Goal: Communication & Community: Answer question/provide support

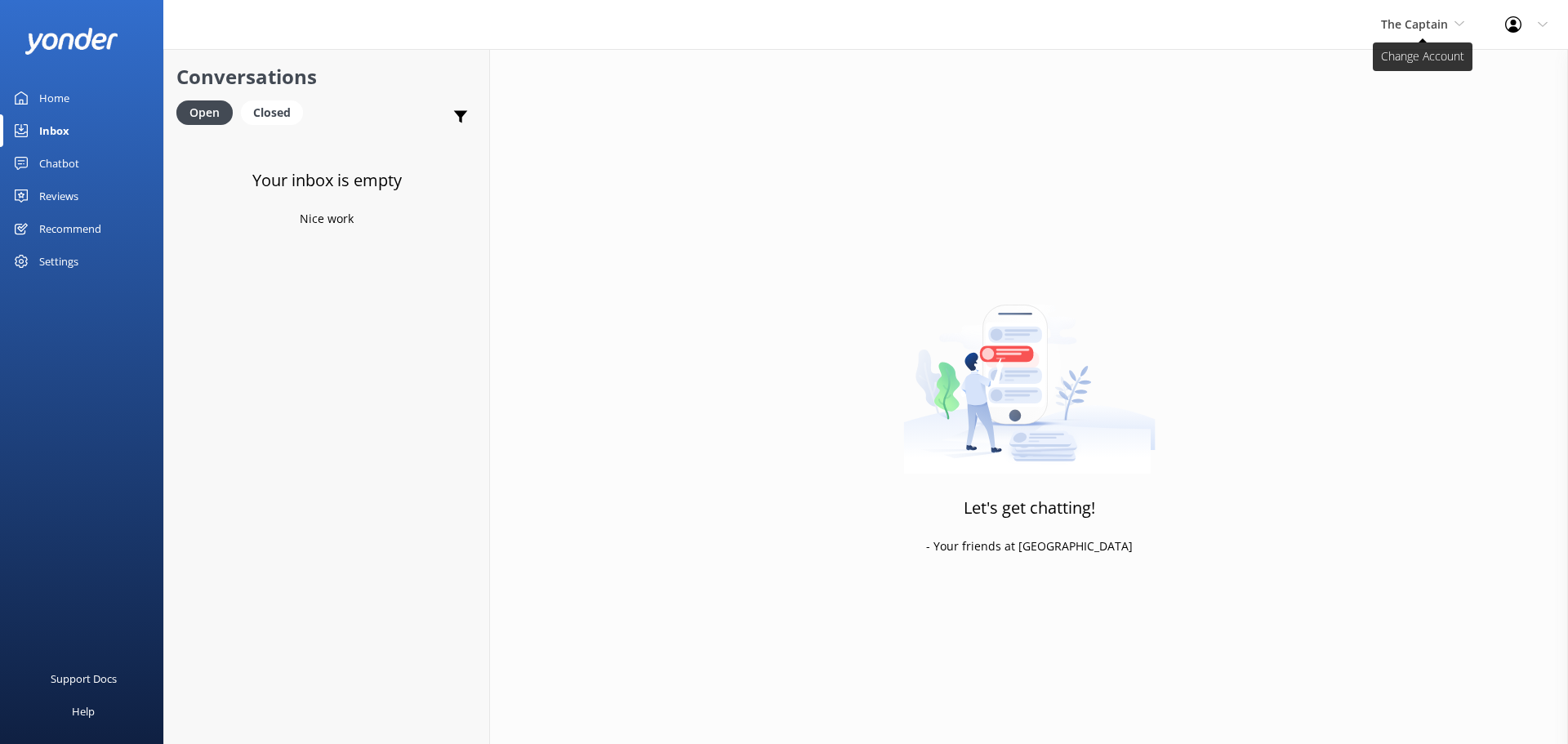
click at [1404, 23] on span "The Captain" at bounding box center [1414, 24] width 67 height 15
click at [1398, 66] on link "De [GEOGRAPHIC_DATA]" at bounding box center [1442, 69] width 163 height 40
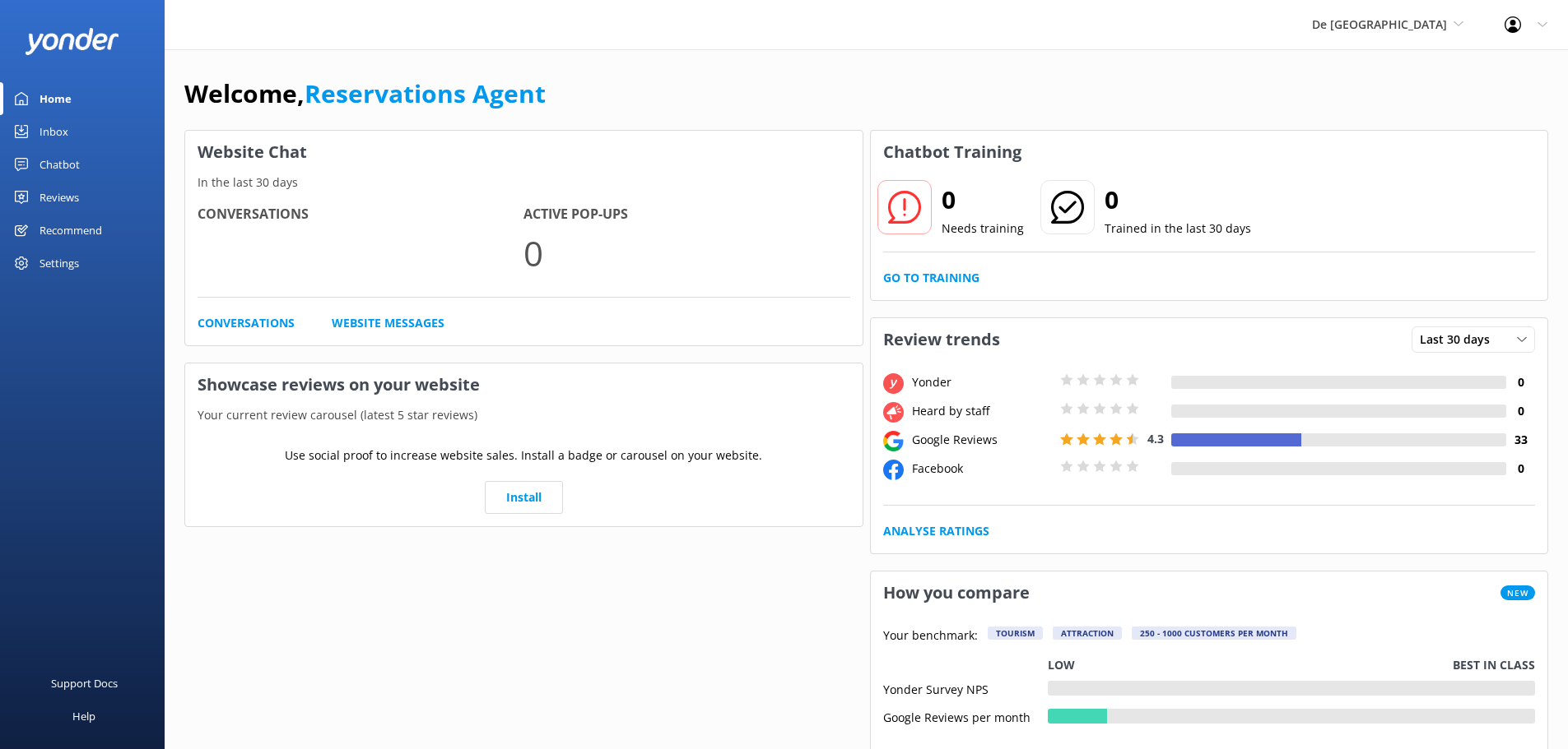
click at [56, 125] on div "Inbox" at bounding box center [55, 131] width 29 height 33
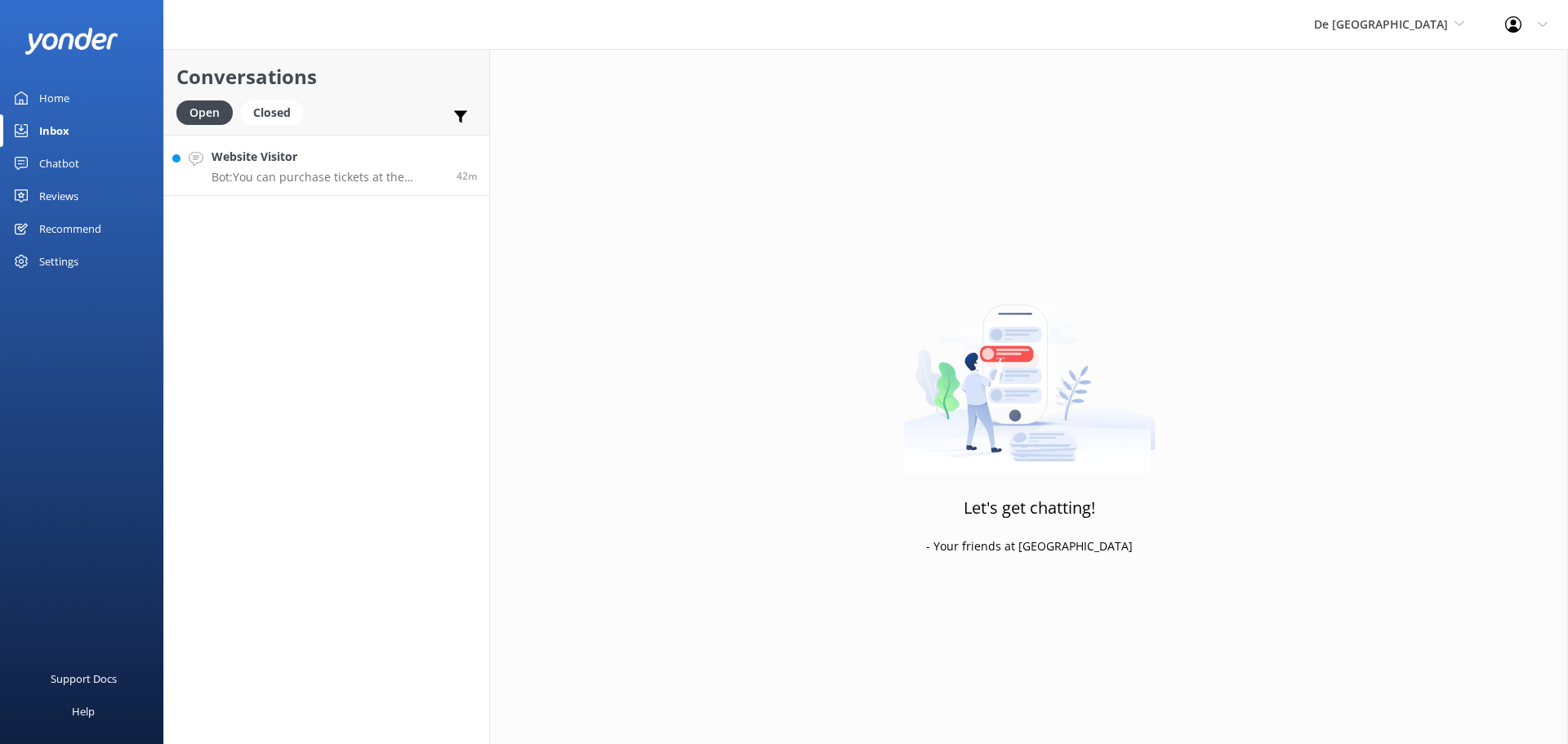
click at [383, 163] on h4 "Website Visitor" at bounding box center [328, 157] width 233 height 18
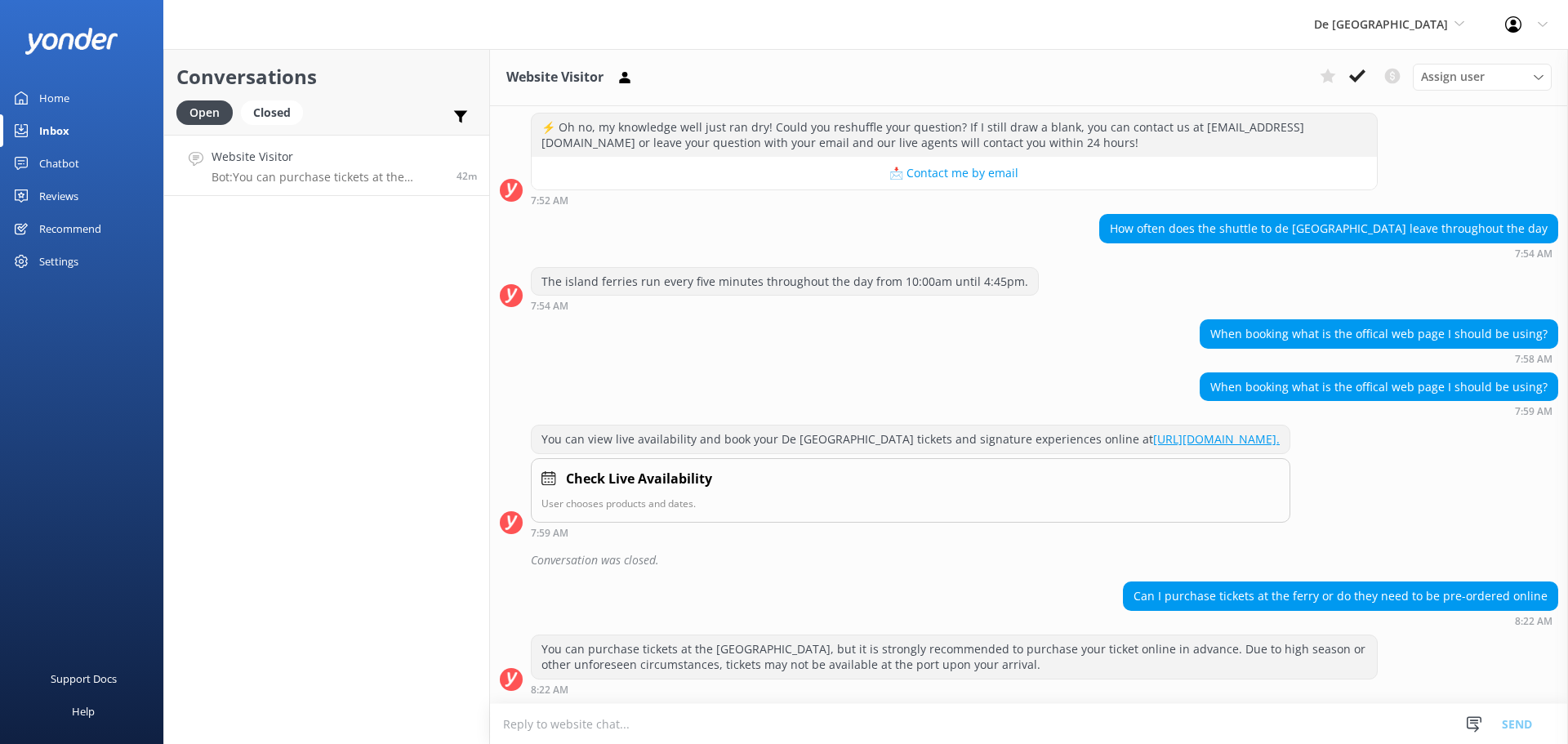
scroll to position [453, 0]
click at [1353, 74] on icon at bounding box center [1357, 75] width 16 height 16
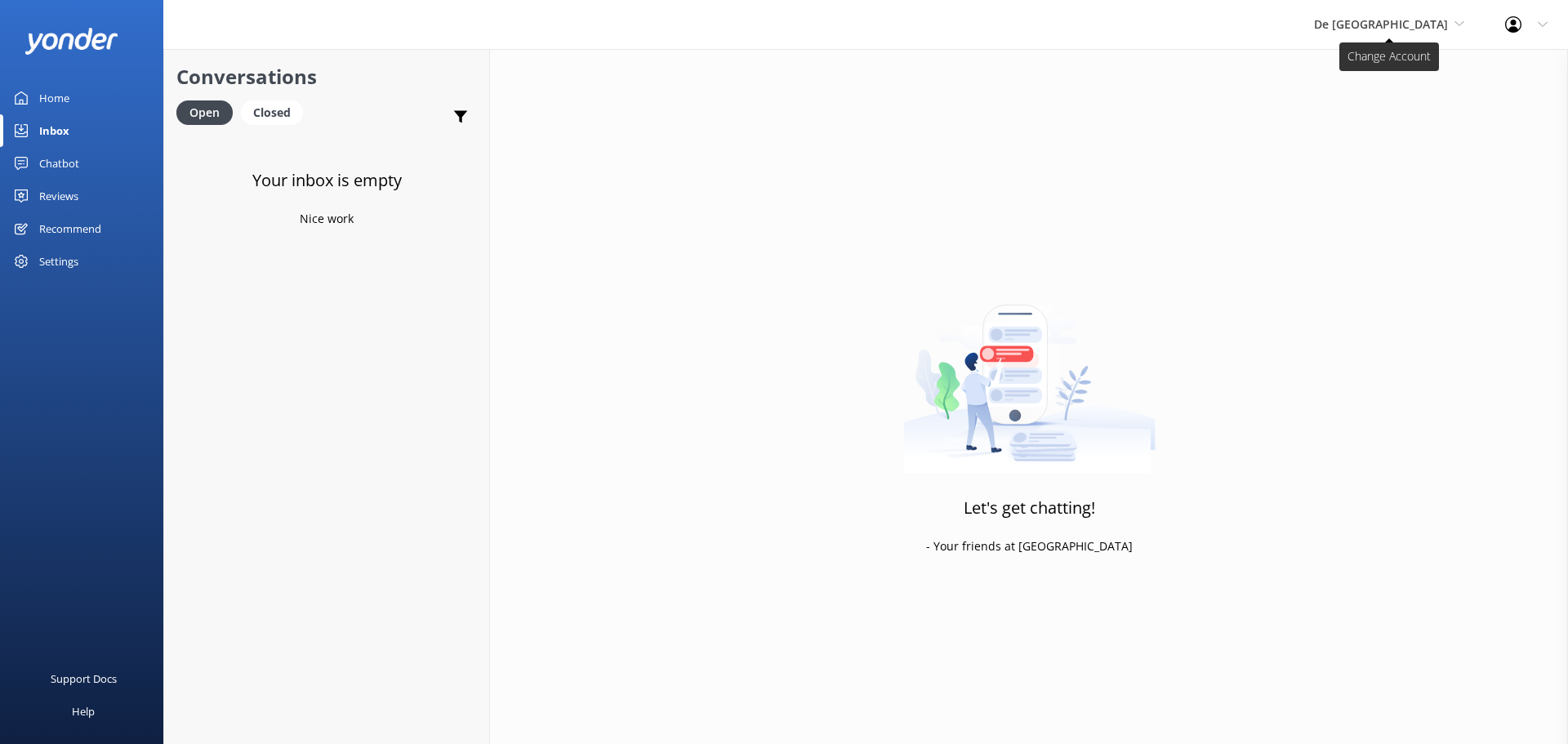
click at [1413, 18] on span "De [GEOGRAPHIC_DATA]" at bounding box center [1381, 24] width 134 height 15
click at [1383, 116] on link "Aruba's Activities Expert" at bounding box center [1375, 107] width 163 height 40
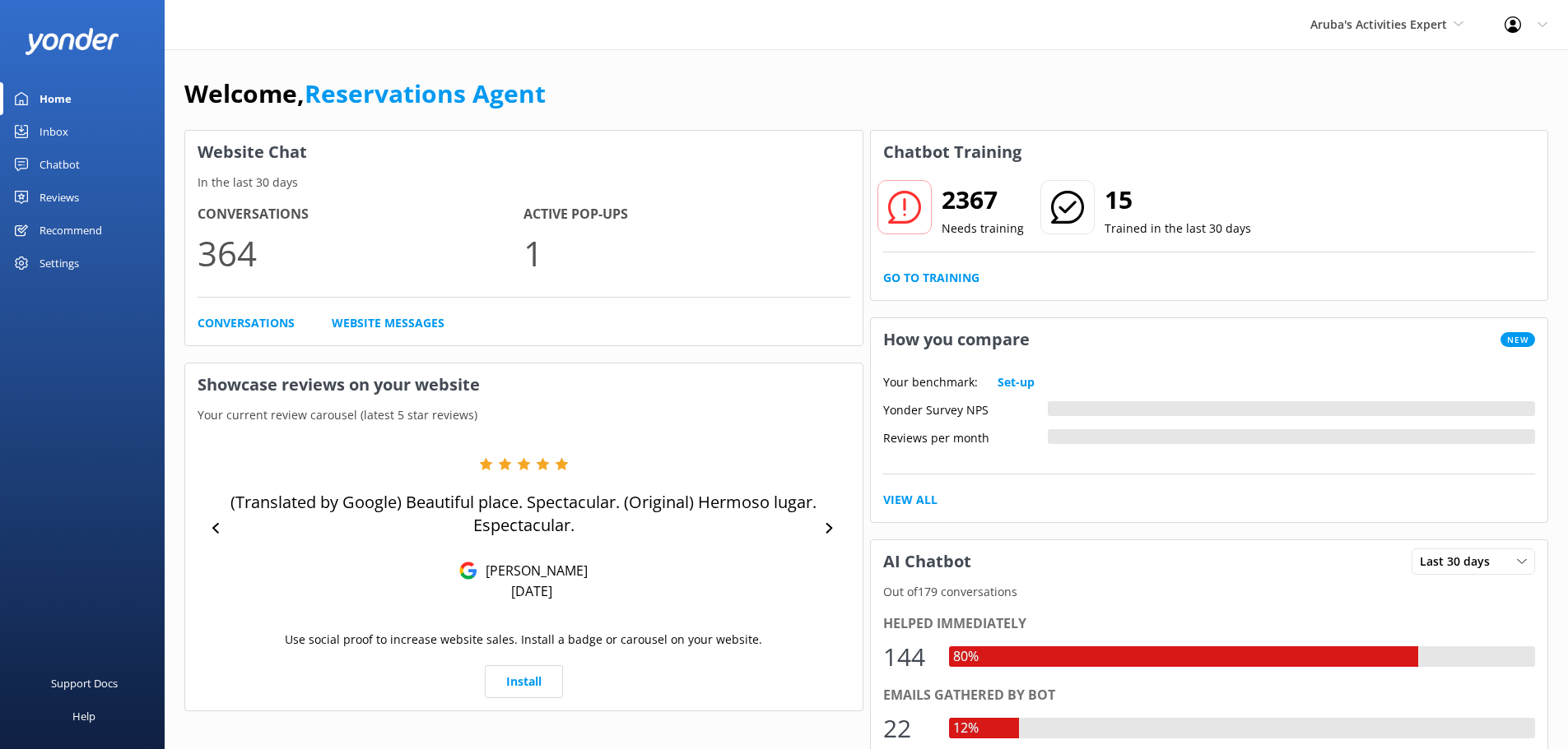
click at [67, 135] on div "Inbox" at bounding box center [55, 131] width 29 height 33
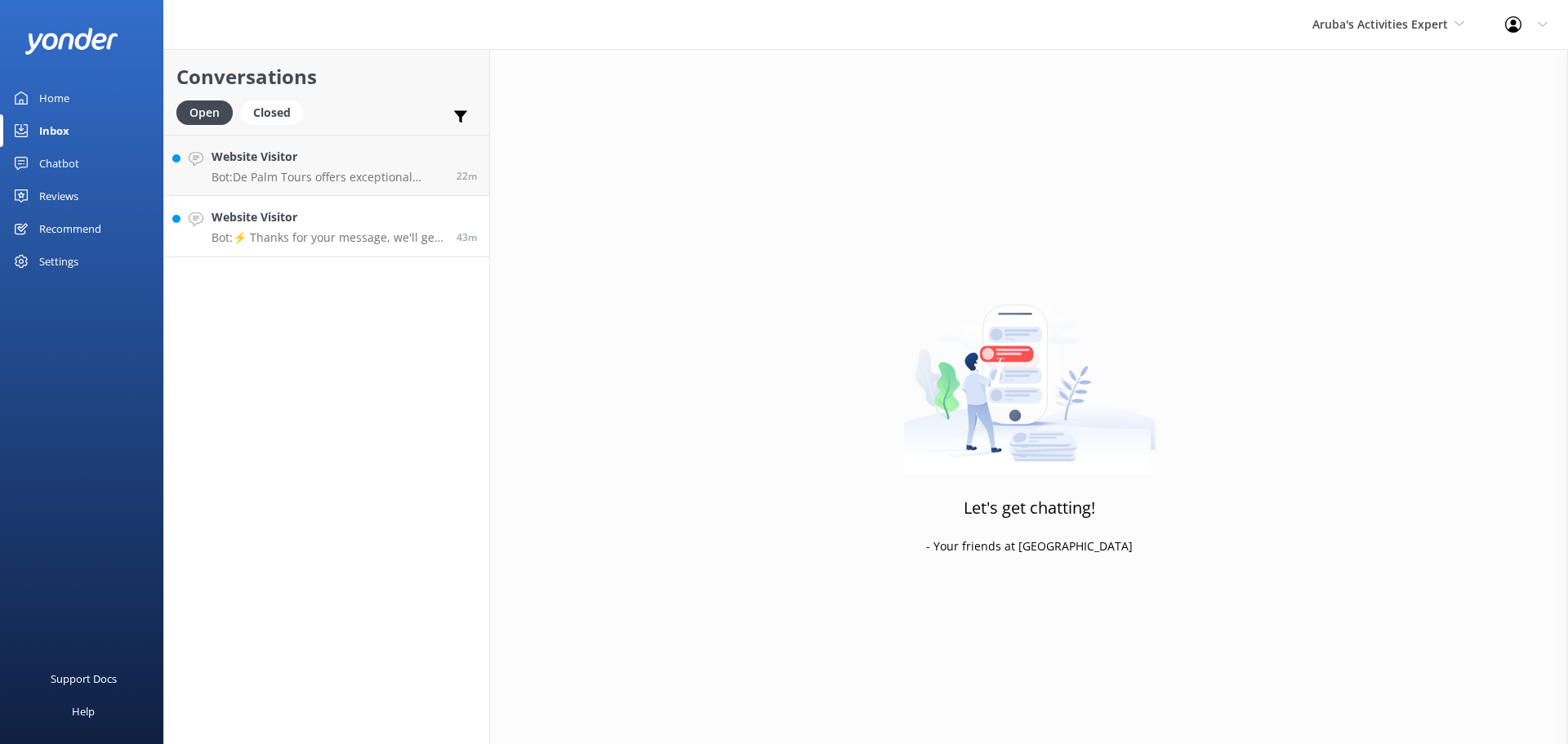
click at [315, 216] on h4 "Website Visitor" at bounding box center [328, 217] width 233 height 18
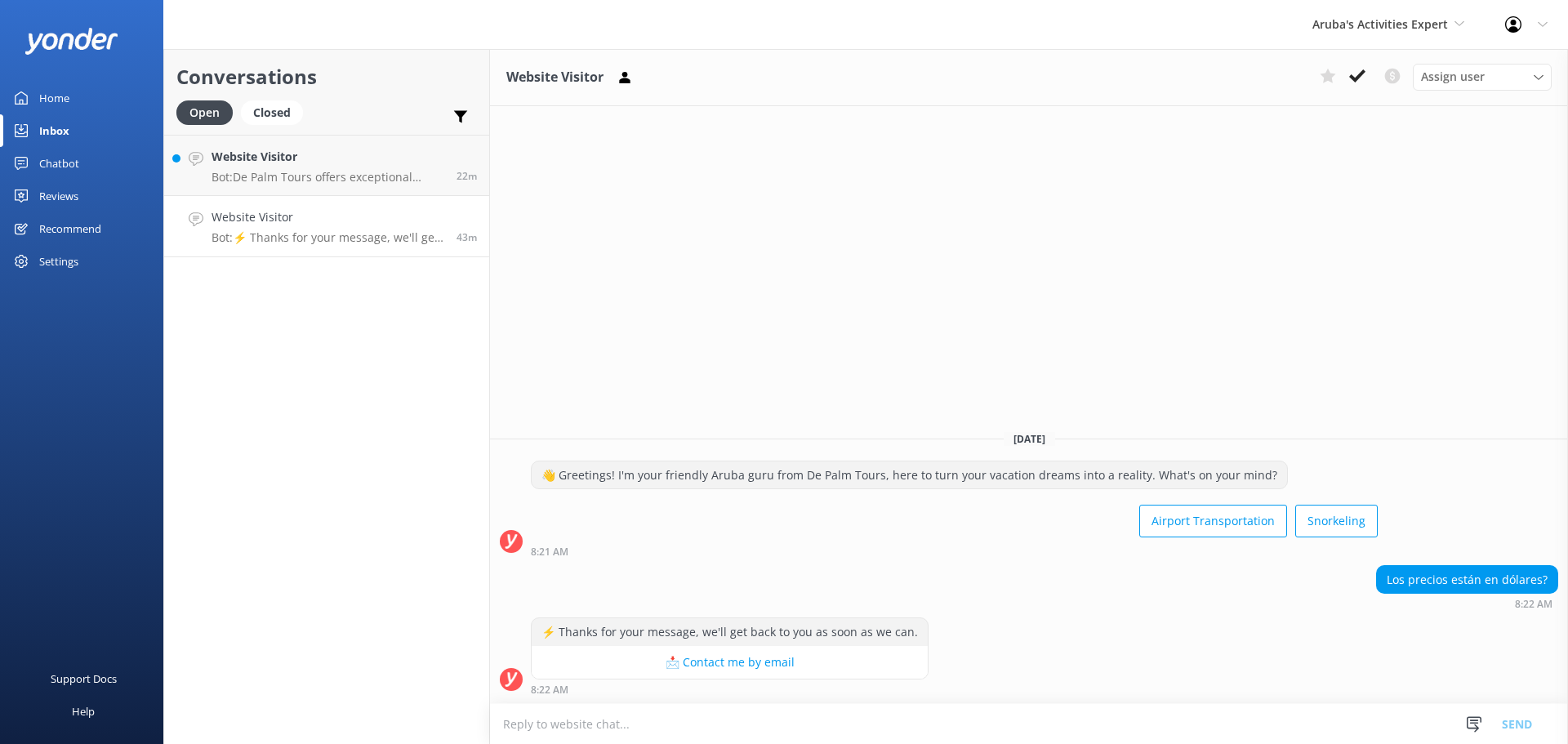
click at [741, 727] on textarea at bounding box center [1029, 724] width 1078 height 40
type textarea "si"
click at [1495, 723] on button "Send" at bounding box center [1517, 724] width 61 height 41
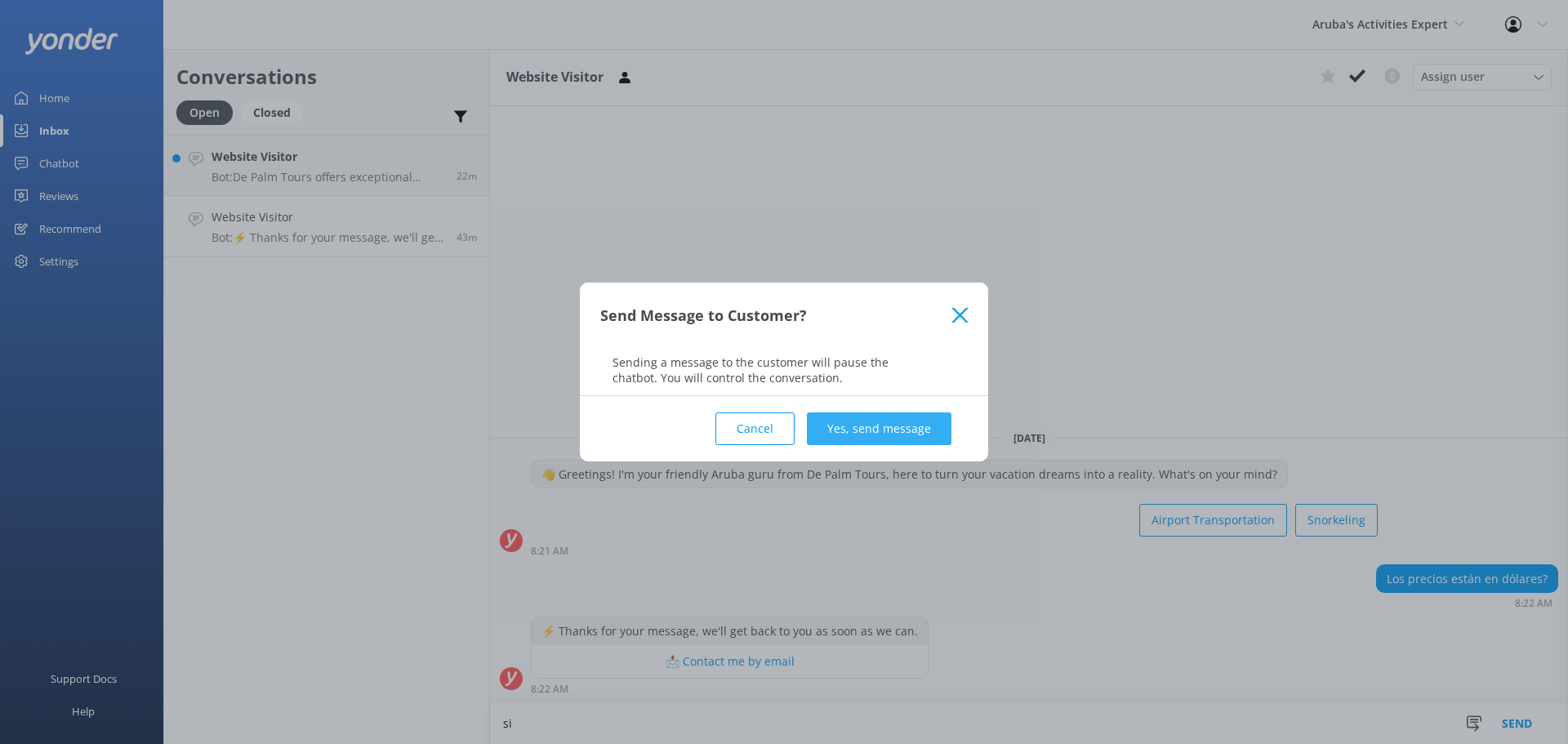
drag, startPoint x: 874, startPoint y: 455, endPoint x: 889, endPoint y: 437, distance: 23.4
click at [875, 455] on div "Cancel Yes, send message" at bounding box center [784, 429] width 367 height 66
click at [891, 432] on button "Yes, send message" at bounding box center [879, 429] width 145 height 33
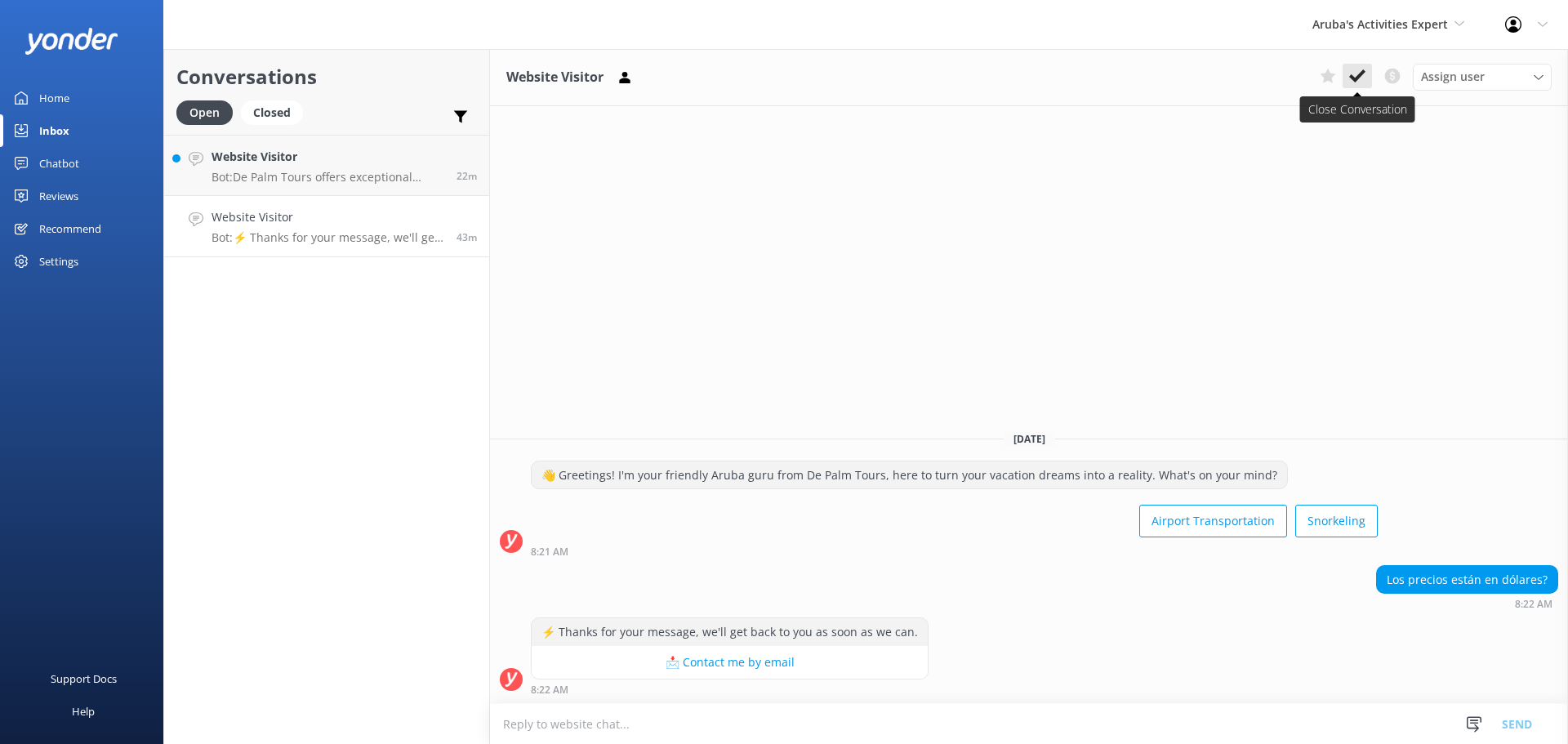
click at [1347, 75] on button at bounding box center [1357, 75] width 29 height 24
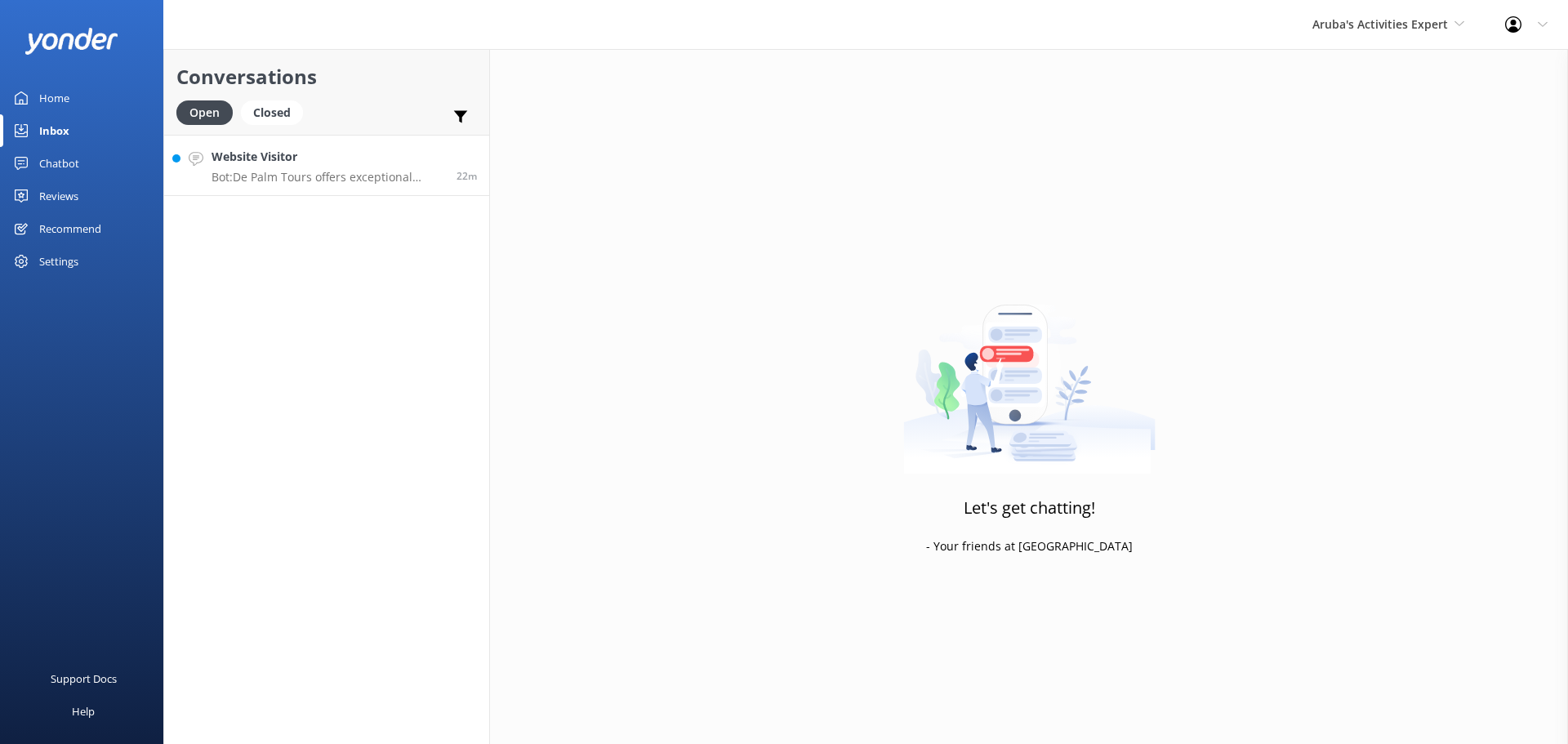
click at [346, 174] on p "Bot: De Palm Tours offers exceptional Airport Transfer Services in [GEOGRAPHIC_…" at bounding box center [328, 177] width 233 height 14
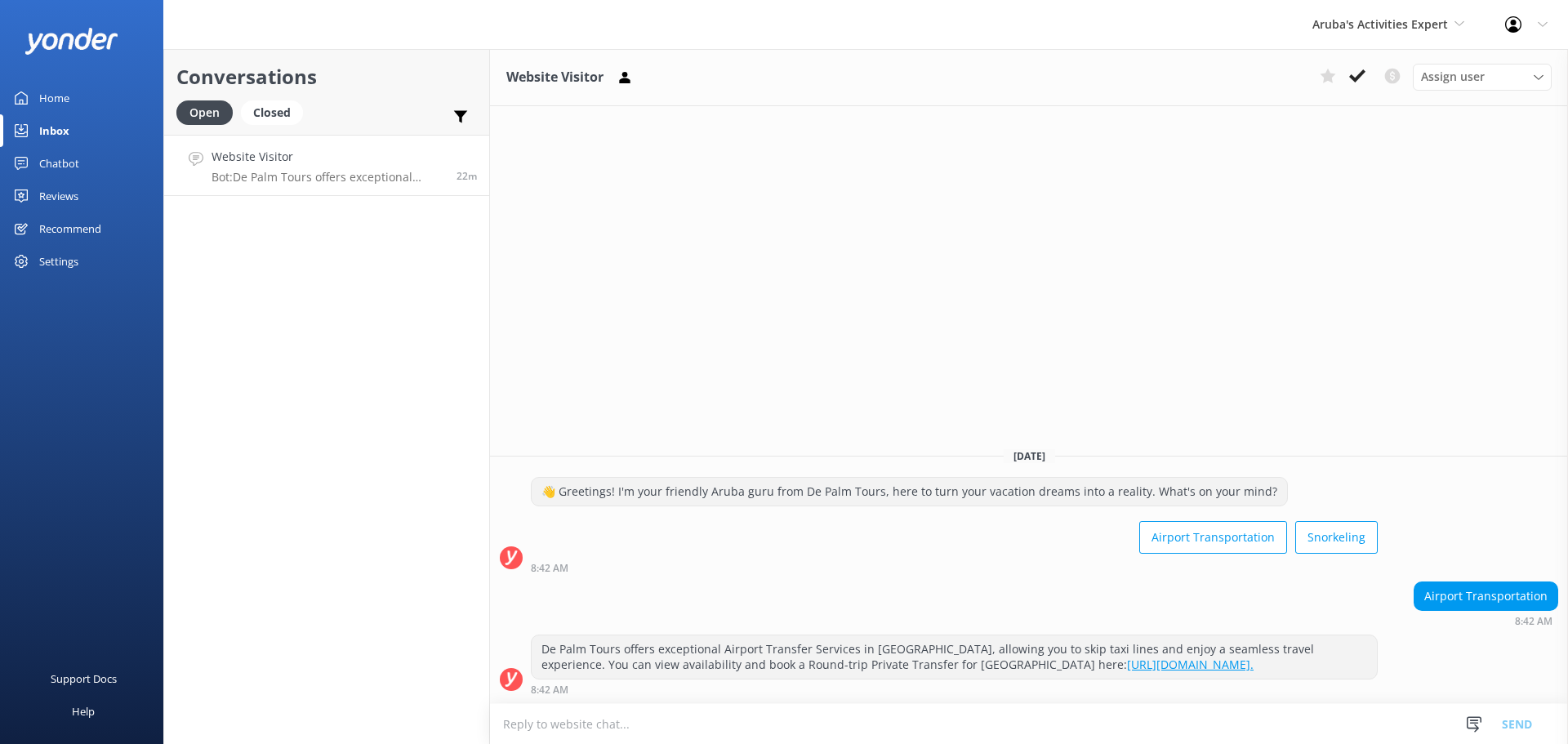
click at [389, 147] on link "Website Visitor Bot: De Palm Tours offers exceptional Airport Transfer Services…" at bounding box center [327, 165] width 325 height 61
click at [1355, 78] on use at bounding box center [1357, 76] width 16 height 14
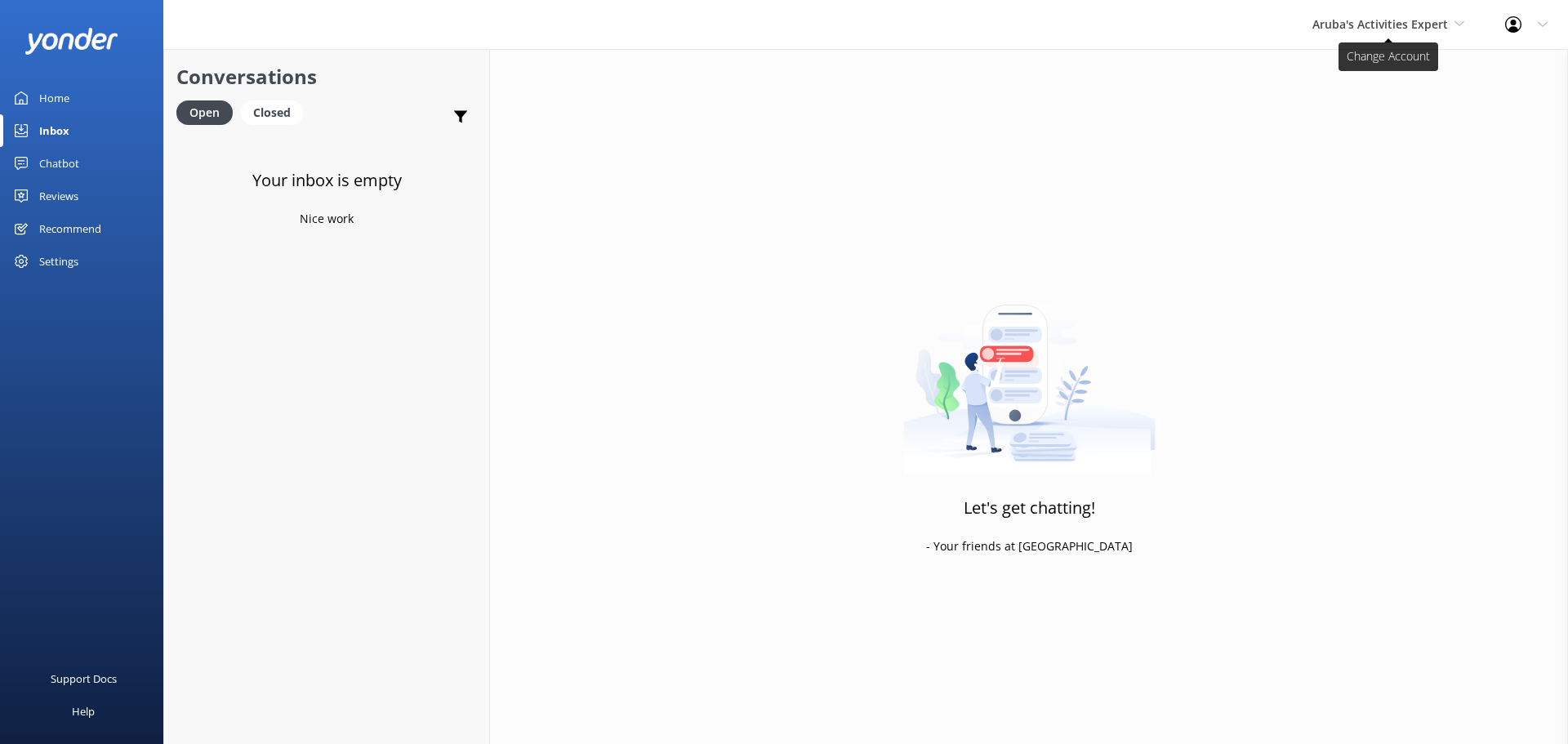
click at [1388, 30] on span "Aruba's Activities Expert" at bounding box center [1381, 24] width 135 height 15
click at [1366, 140] on link "The Captain" at bounding box center [1374, 147] width 163 height 40
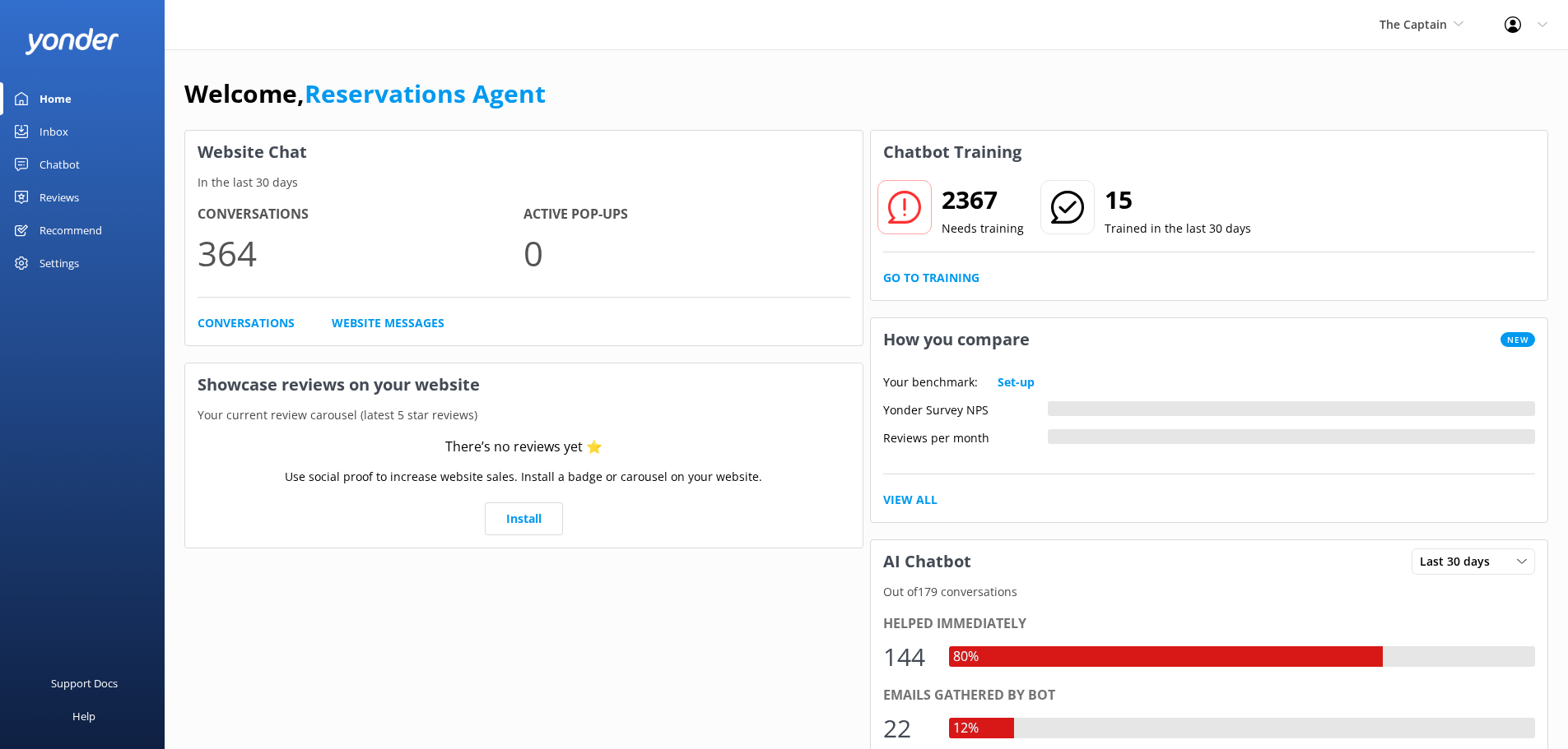
click at [65, 133] on div "Inbox" at bounding box center [55, 131] width 29 height 33
